Goal: Task Accomplishment & Management: Manage account settings

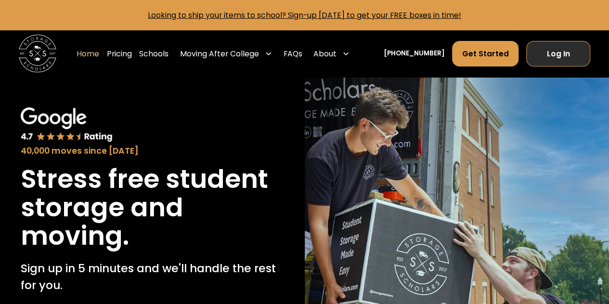
click at [550, 57] on link "Log In" at bounding box center [558, 54] width 64 height 26
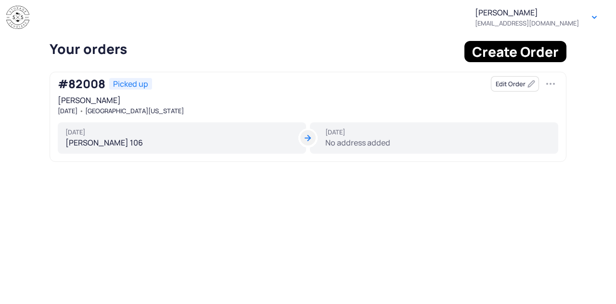
click at [319, 136] on div "[DATE] No address added" at bounding box center [434, 138] width 248 height 32
click at [303, 137] on tui-avatar at bounding box center [307, 137] width 15 height 15
click at [519, 79] on button "Edit Order" at bounding box center [515, 83] width 48 height 15
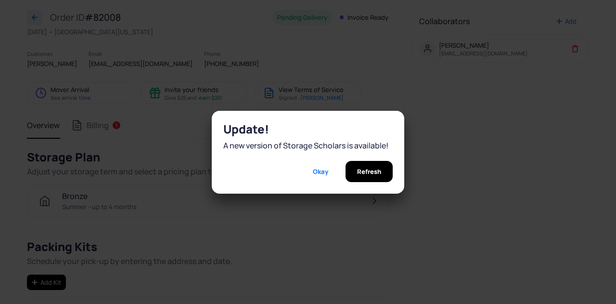
click at [347, 175] on div "Refresh" at bounding box center [369, 171] width 47 height 21
